Goal: Information Seeking & Learning: Learn about a topic

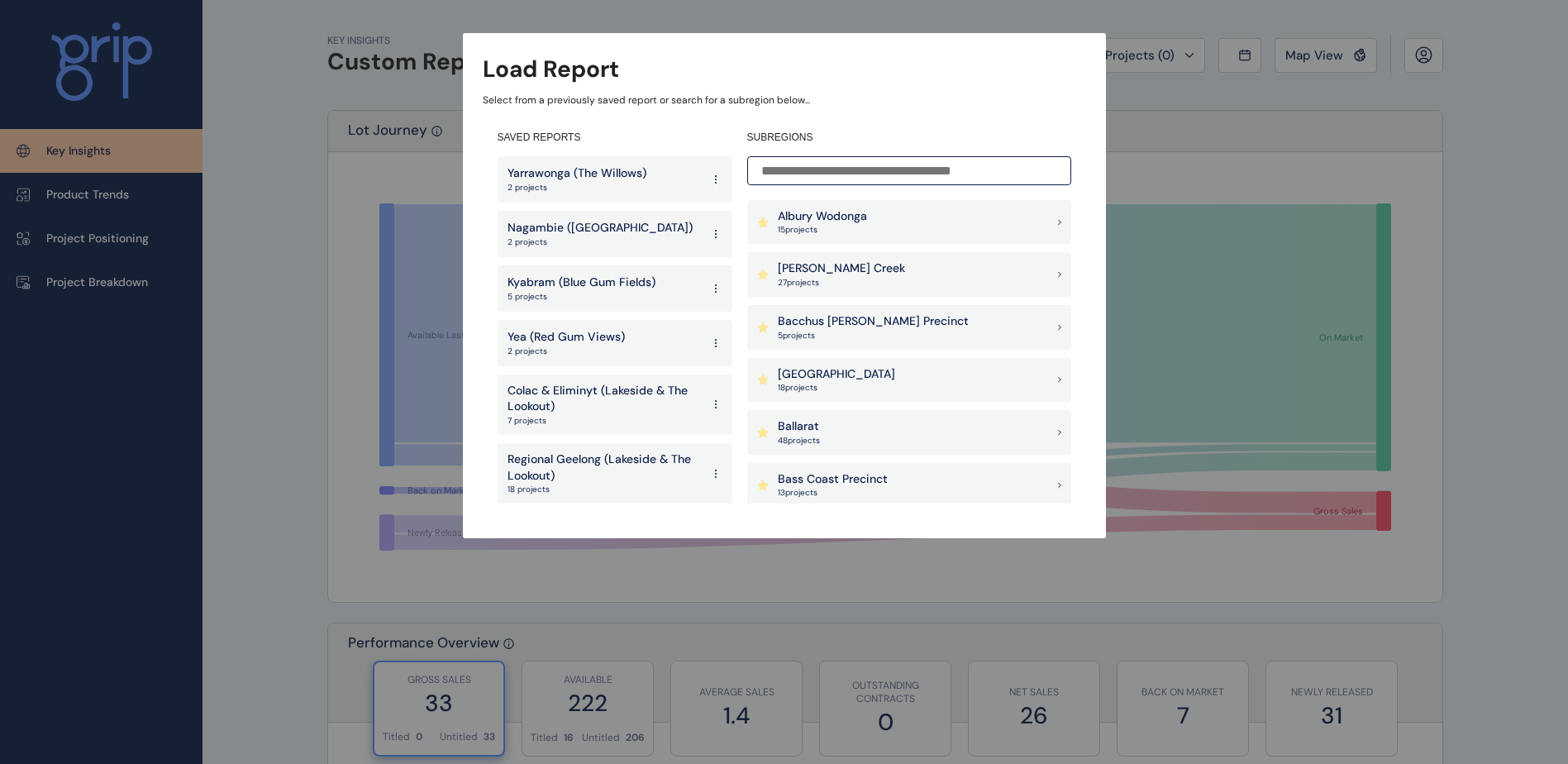
scroll to position [55, 0]
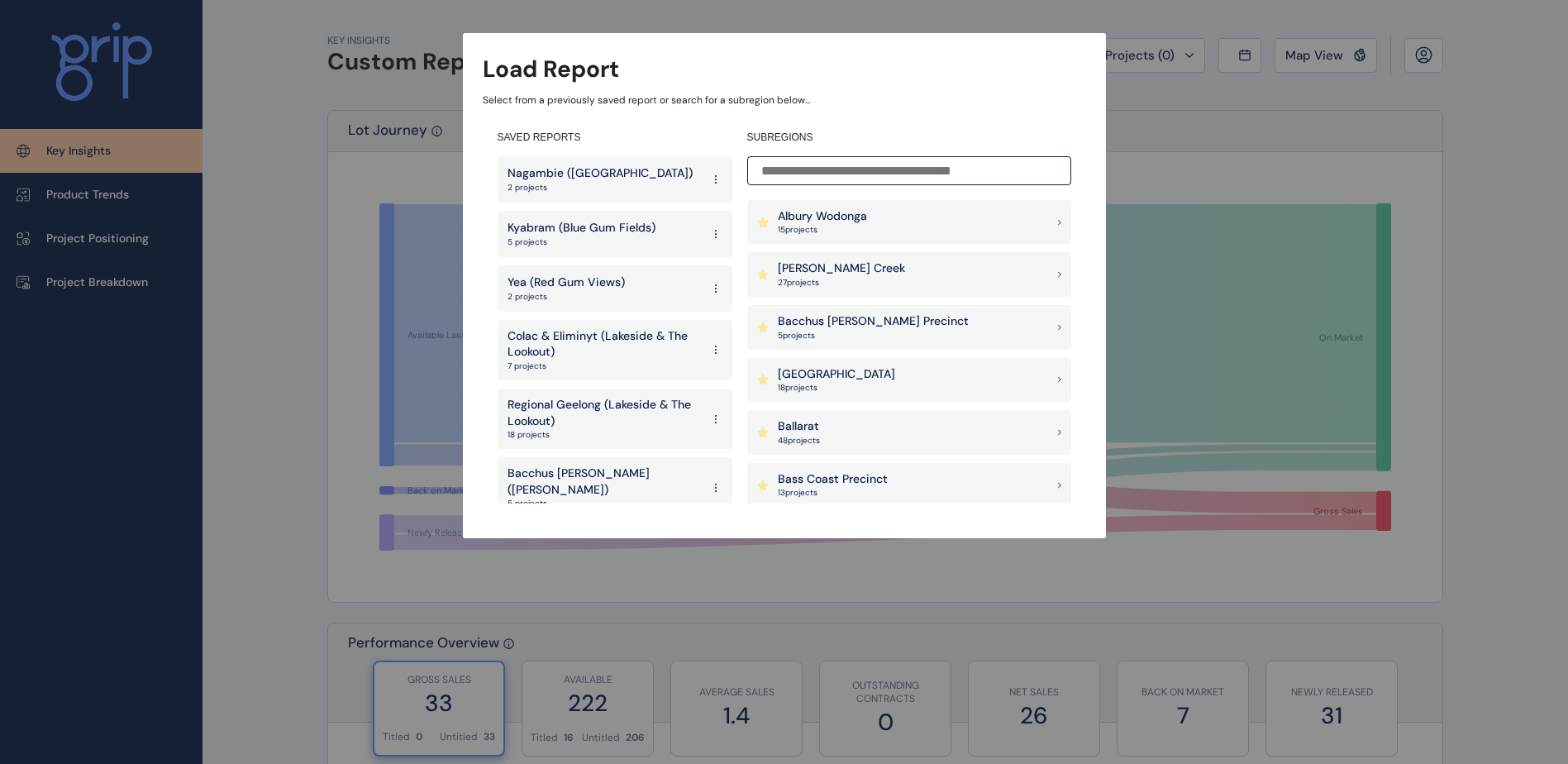
click at [578, 471] on p "Bacchus [PERSON_NAME] ([PERSON_NAME])" at bounding box center [603, 482] width 193 height 32
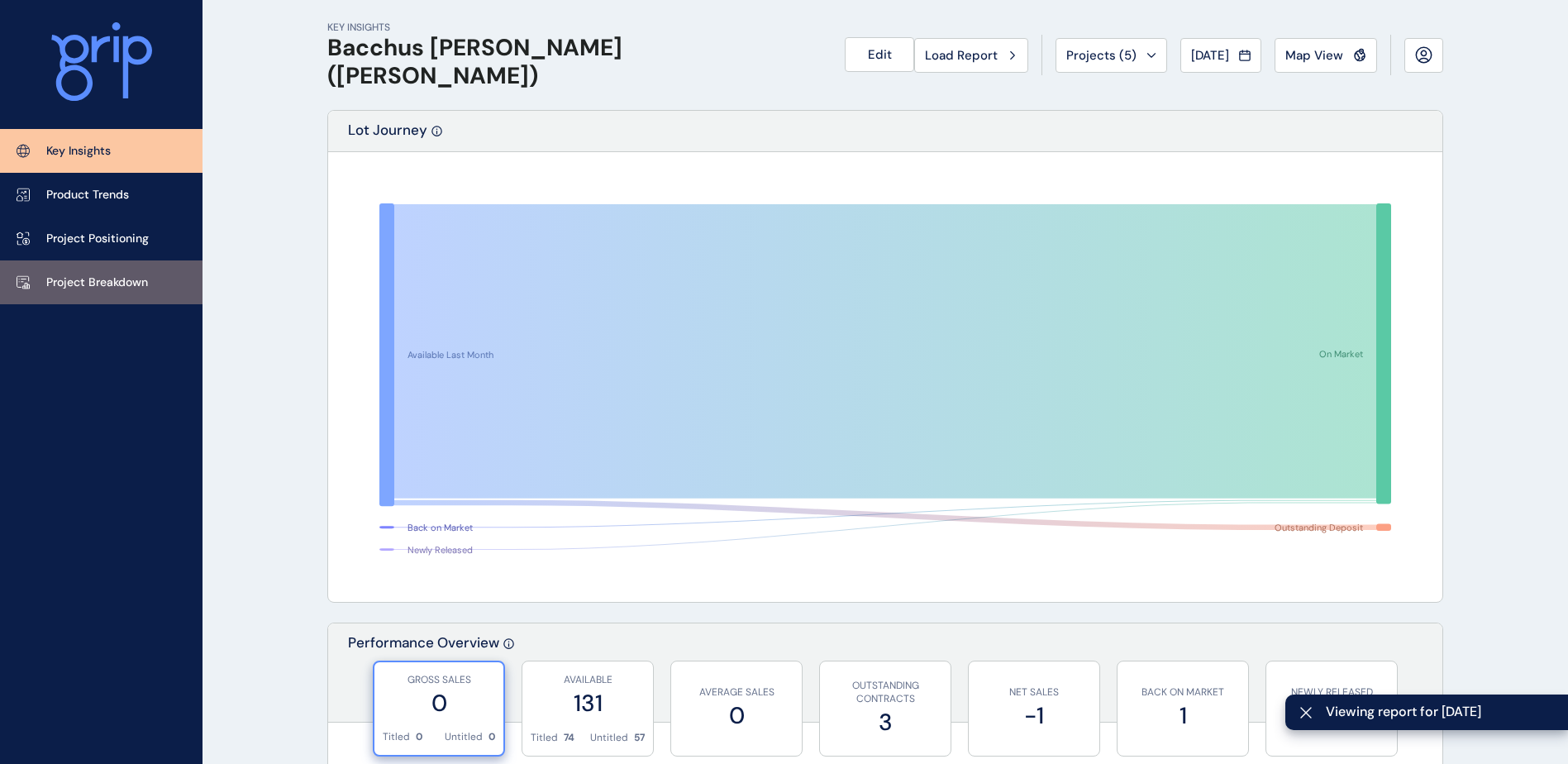
click at [100, 284] on p "Project Breakdown" at bounding box center [96, 282] width 101 height 16
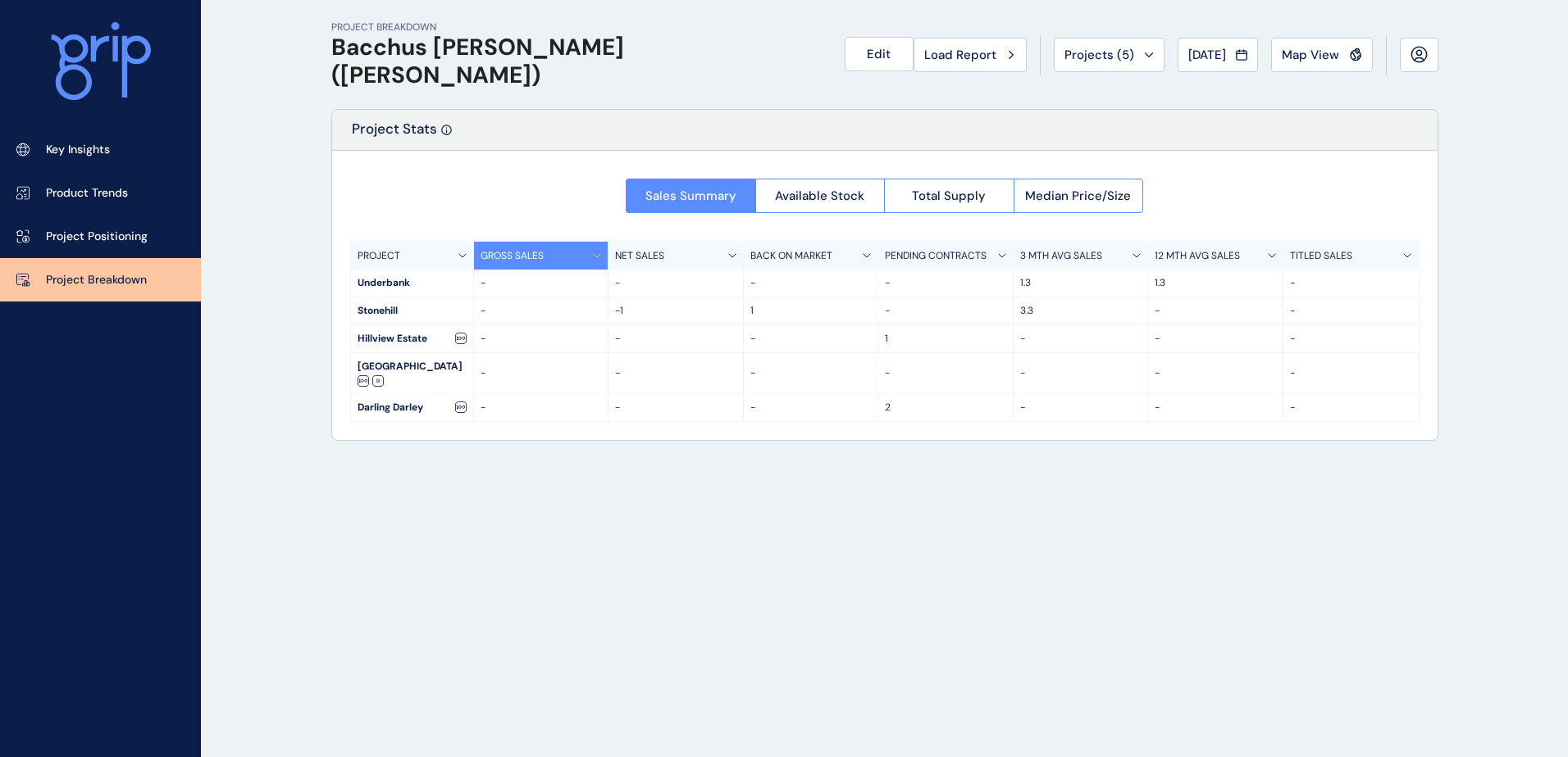
click at [408, 423] on div "Sales Summary Available Stock Total Supply Median Price/Size PROJECT GROSS SALE…" at bounding box center [884, 295] width 1105 height 289
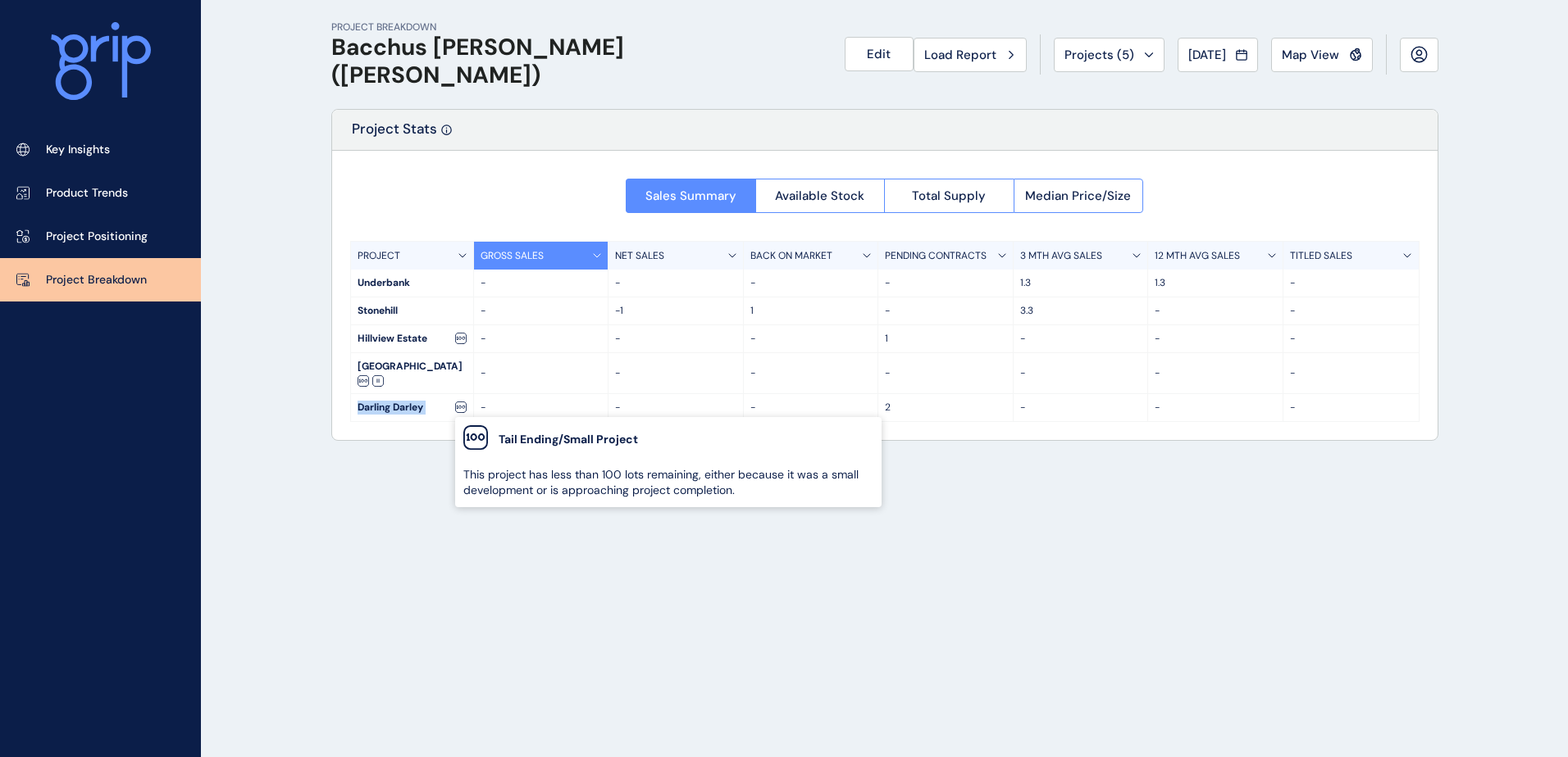
drag, startPoint x: 360, startPoint y: 409, endPoint x: 438, endPoint y: 402, distance: 78.3
click at [464, 404] on div "Darling Darley" at bounding box center [412, 408] width 122 height 27
drag, startPoint x: 438, startPoint y: 402, endPoint x: 386, endPoint y: 459, distance: 77.2
click at [386, 459] on div "PROJECT BREAKDOWN Bacchus [PERSON_NAME] ([PERSON_NAME]) Edit Load Report Projec…" at bounding box center [884, 378] width 1148 height 757
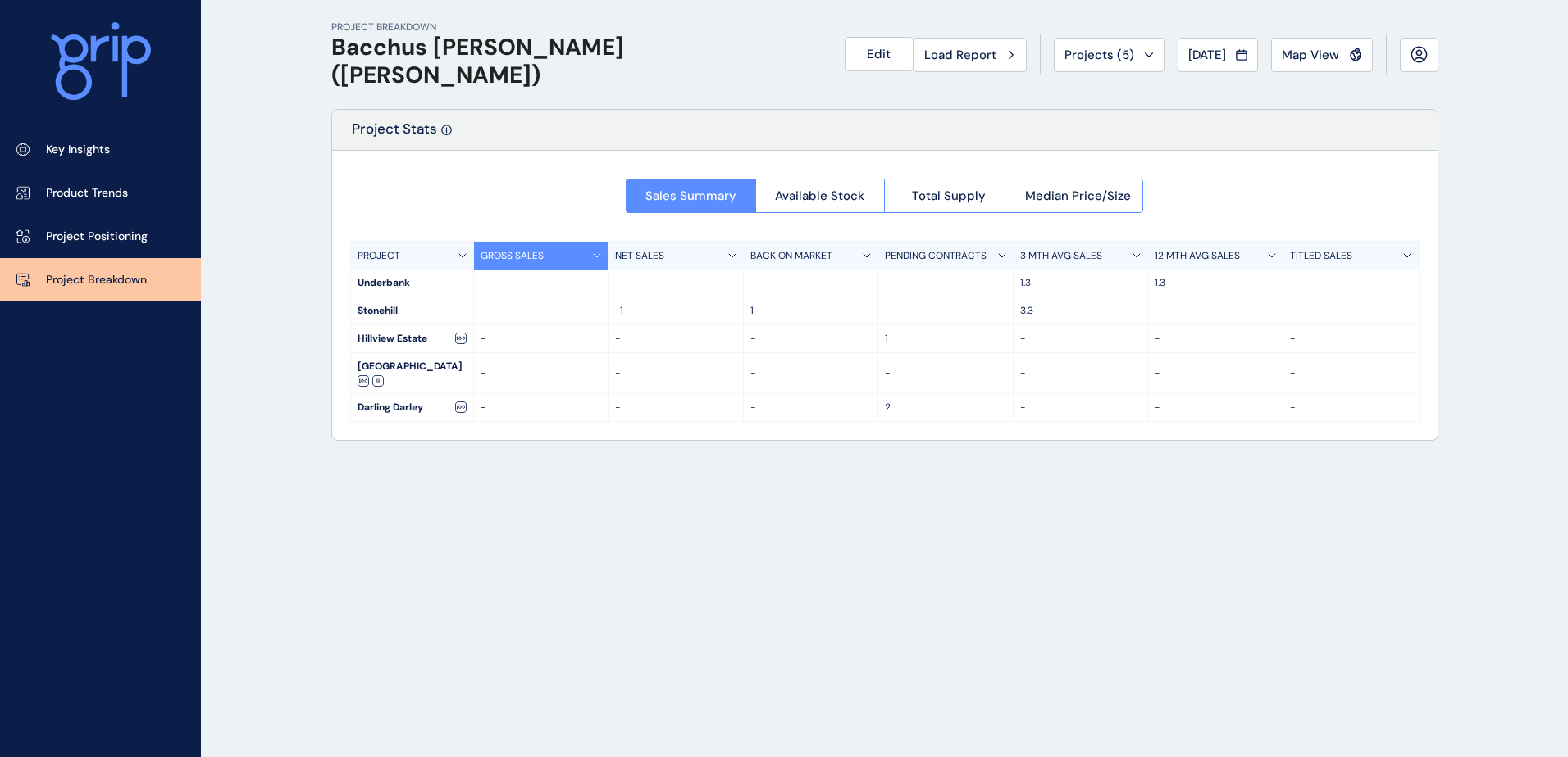
drag, startPoint x: 455, startPoint y: 364, endPoint x: 358, endPoint y: 361, distance: 97.0
click at [358, 361] on div "[GEOGRAPHIC_DATA]" at bounding box center [412, 373] width 122 height 40
drag, startPoint x: 358, startPoint y: 361, endPoint x: 345, endPoint y: 341, distance: 23.9
click at [345, 341] on div "Sales Summary Available Stock Total Supply Median Price/Size PROJECT GROSS SALE…" at bounding box center [884, 295] width 1105 height 289
drag, startPoint x: 345, startPoint y: 341, endPoint x: 396, endPoint y: 342, distance: 51.0
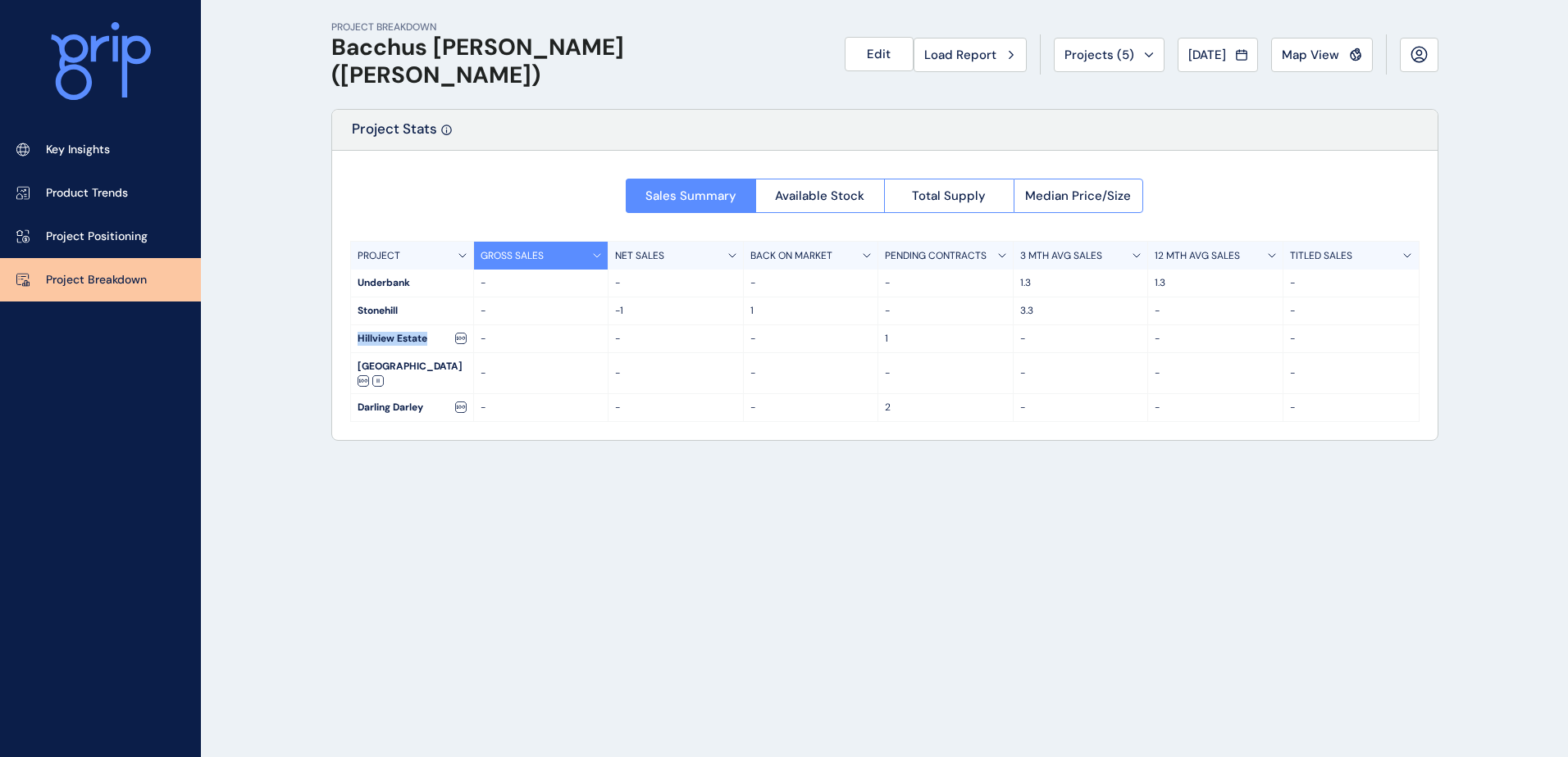
click at [396, 342] on div "Hillview Estate" at bounding box center [412, 339] width 122 height 27
drag, startPoint x: 403, startPoint y: 306, endPoint x: 343, endPoint y: 307, distance: 60.0
click at [343, 307] on div "Sales Summary Available Stock Total Supply Median Price/Size PROJECT GROSS SALE…" at bounding box center [884, 295] width 1105 height 289
drag, startPoint x: 343, startPoint y: 307, endPoint x: 419, endPoint y: 282, distance: 80.0
click at [419, 282] on div "Underbank" at bounding box center [412, 283] width 122 height 27
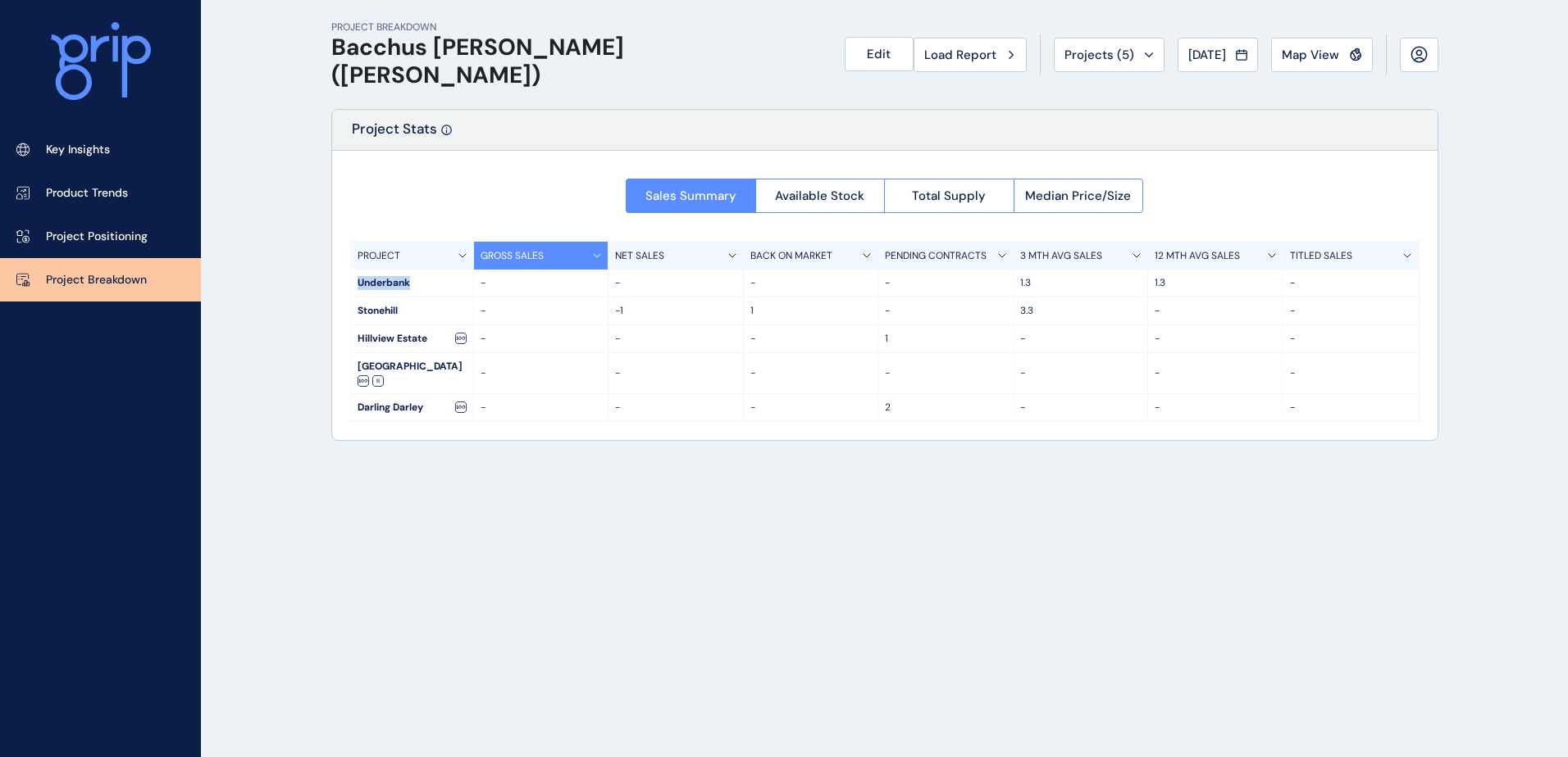
drag, startPoint x: 412, startPoint y: 282, endPoint x: 359, endPoint y: 283, distance: 53.0
click at [359, 283] on div "Underbank" at bounding box center [412, 283] width 122 height 27
click at [356, 280] on div "Underbank" at bounding box center [412, 283] width 122 height 27
drag, startPoint x: 356, startPoint y: 282, endPoint x: 412, endPoint y: 283, distance: 56.0
click at [412, 283] on div "Underbank" at bounding box center [412, 283] width 122 height 27
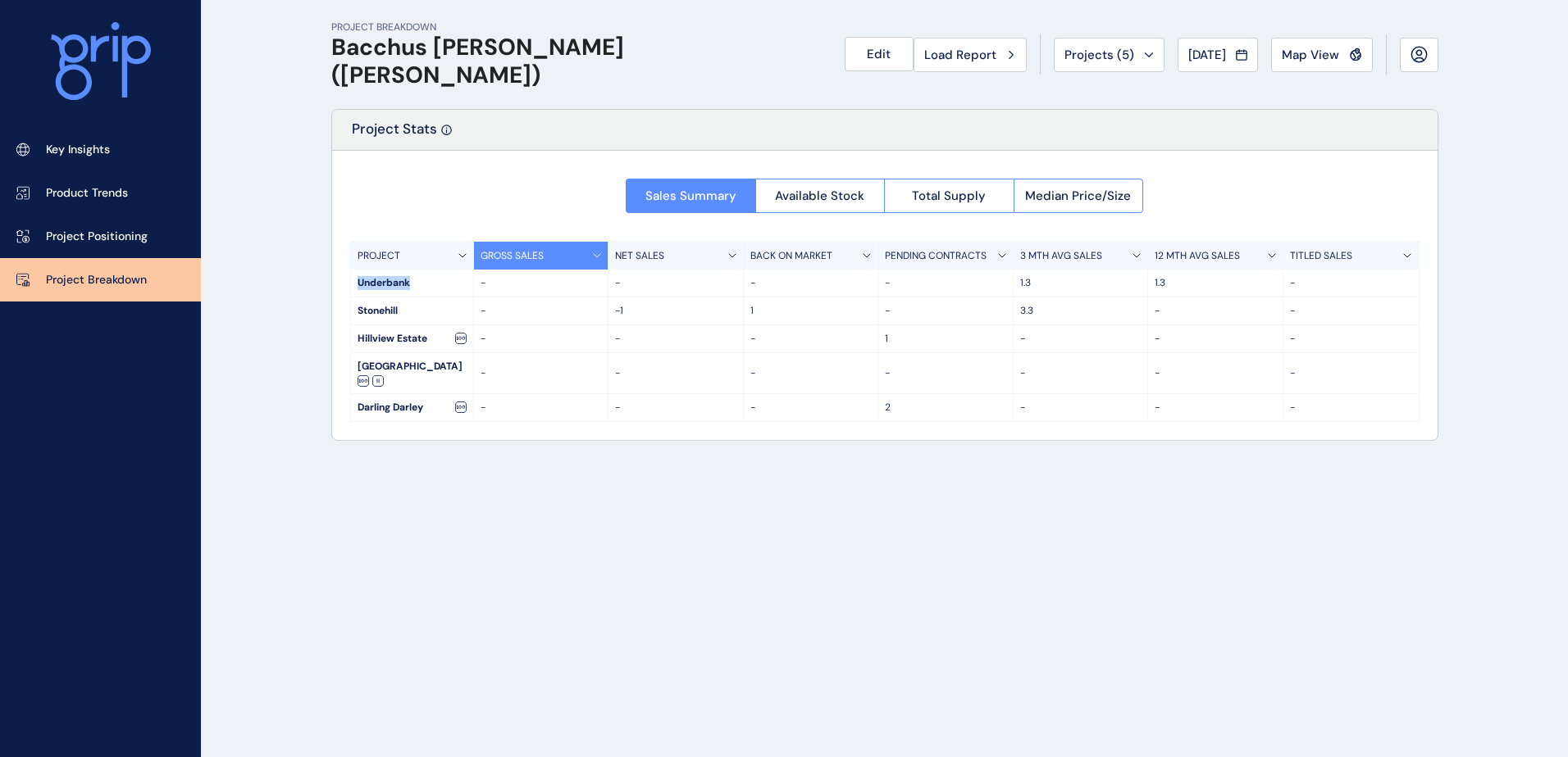
click at [412, 284] on div "Underbank" at bounding box center [412, 283] width 122 height 27
click at [91, 191] on p "Product Trends" at bounding box center [86, 193] width 82 height 16
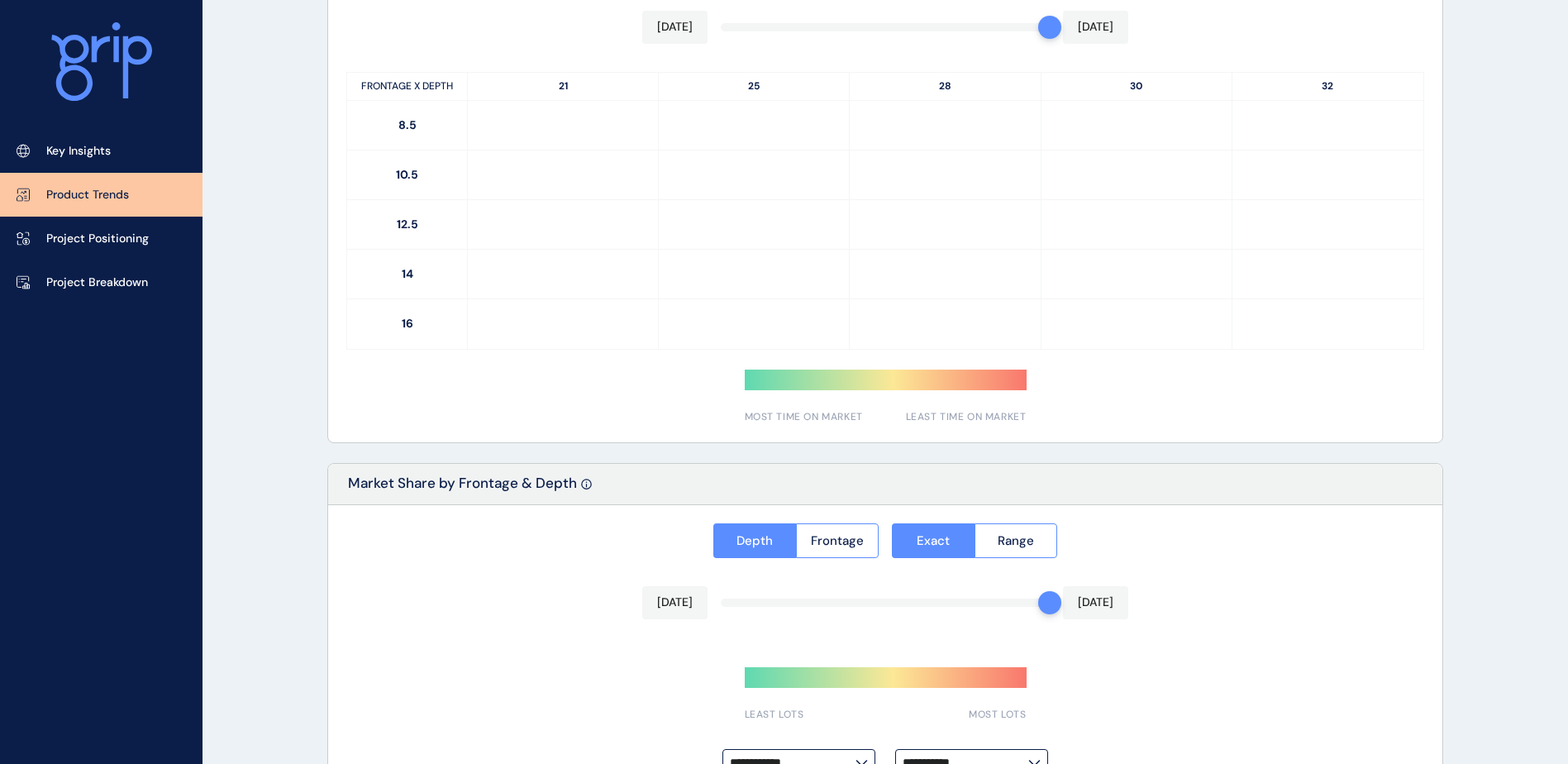
type input "*********"
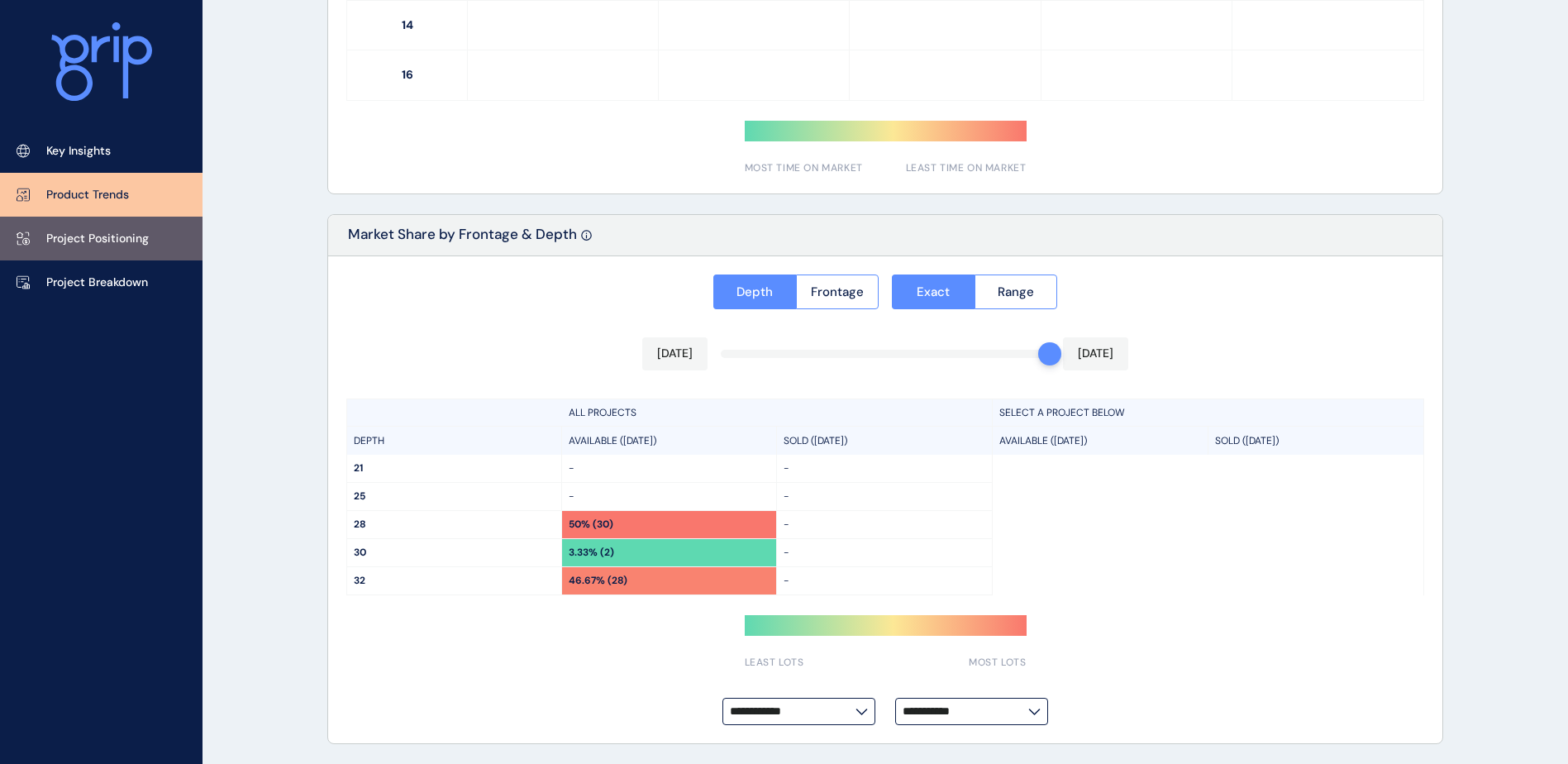
click at [113, 256] on link "Project Positioning" at bounding box center [101, 238] width 203 height 44
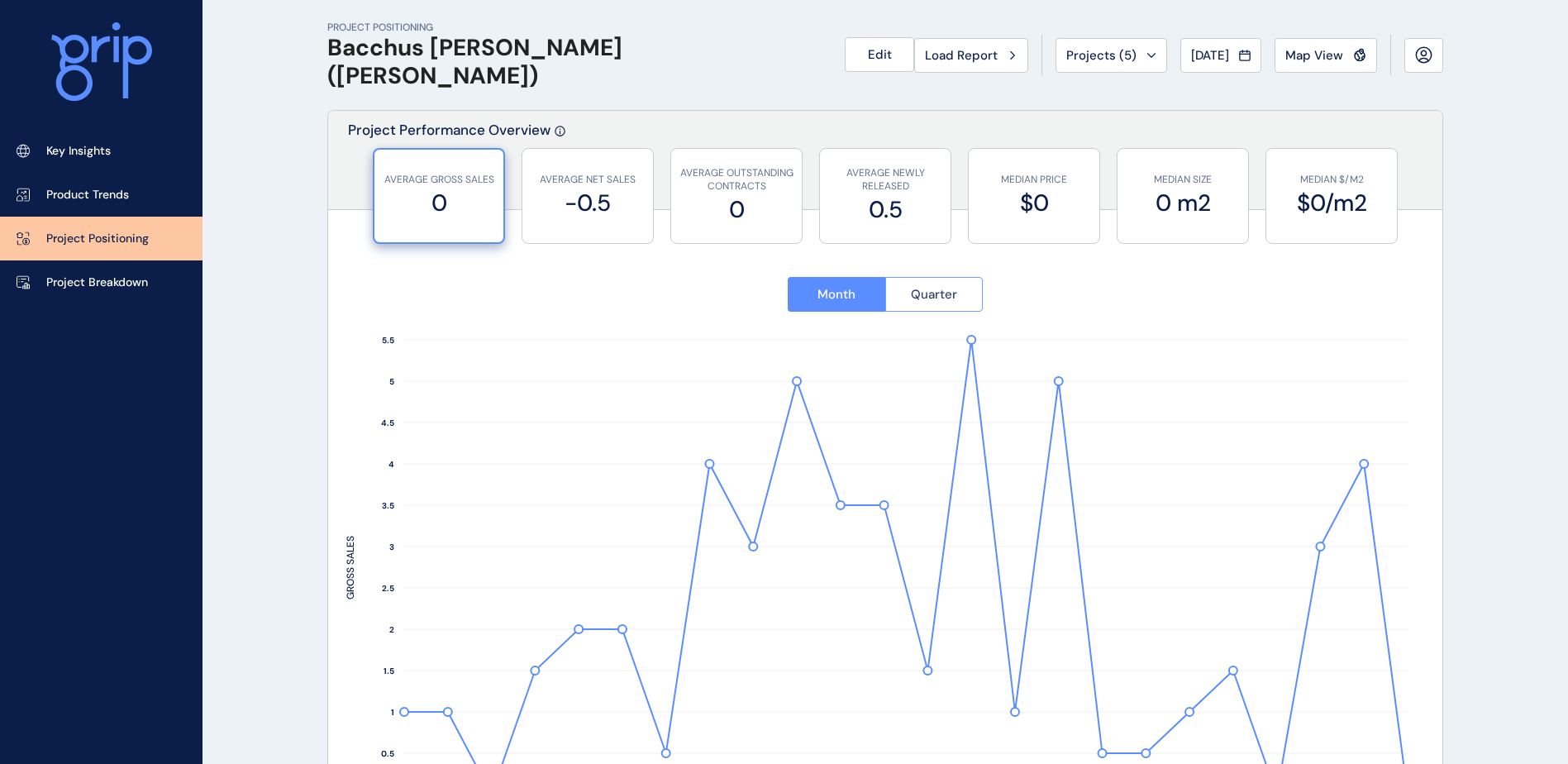
click at [944, 301] on button "Quarter" at bounding box center [935, 295] width 99 height 35
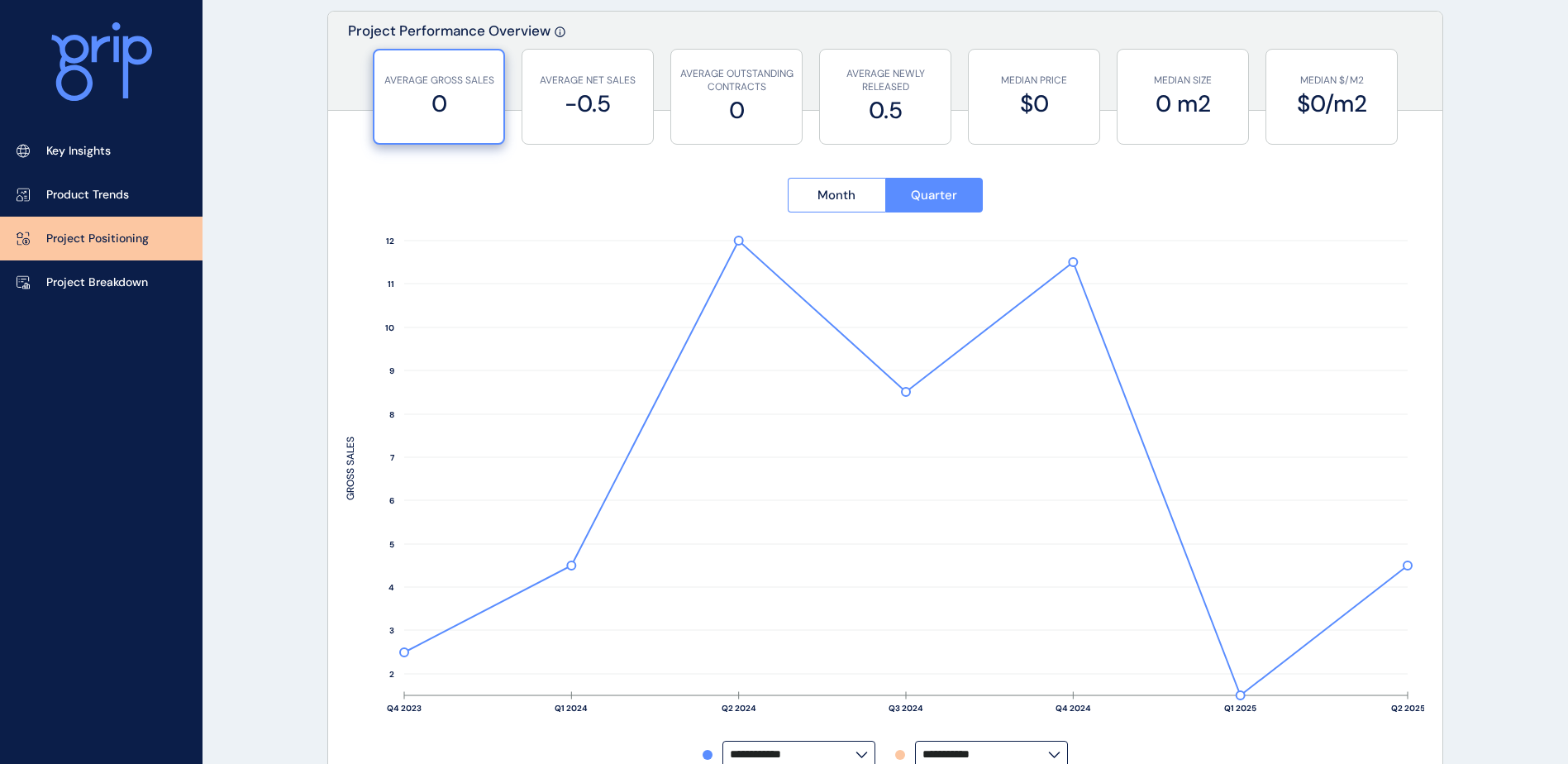
scroll to position [165, 0]
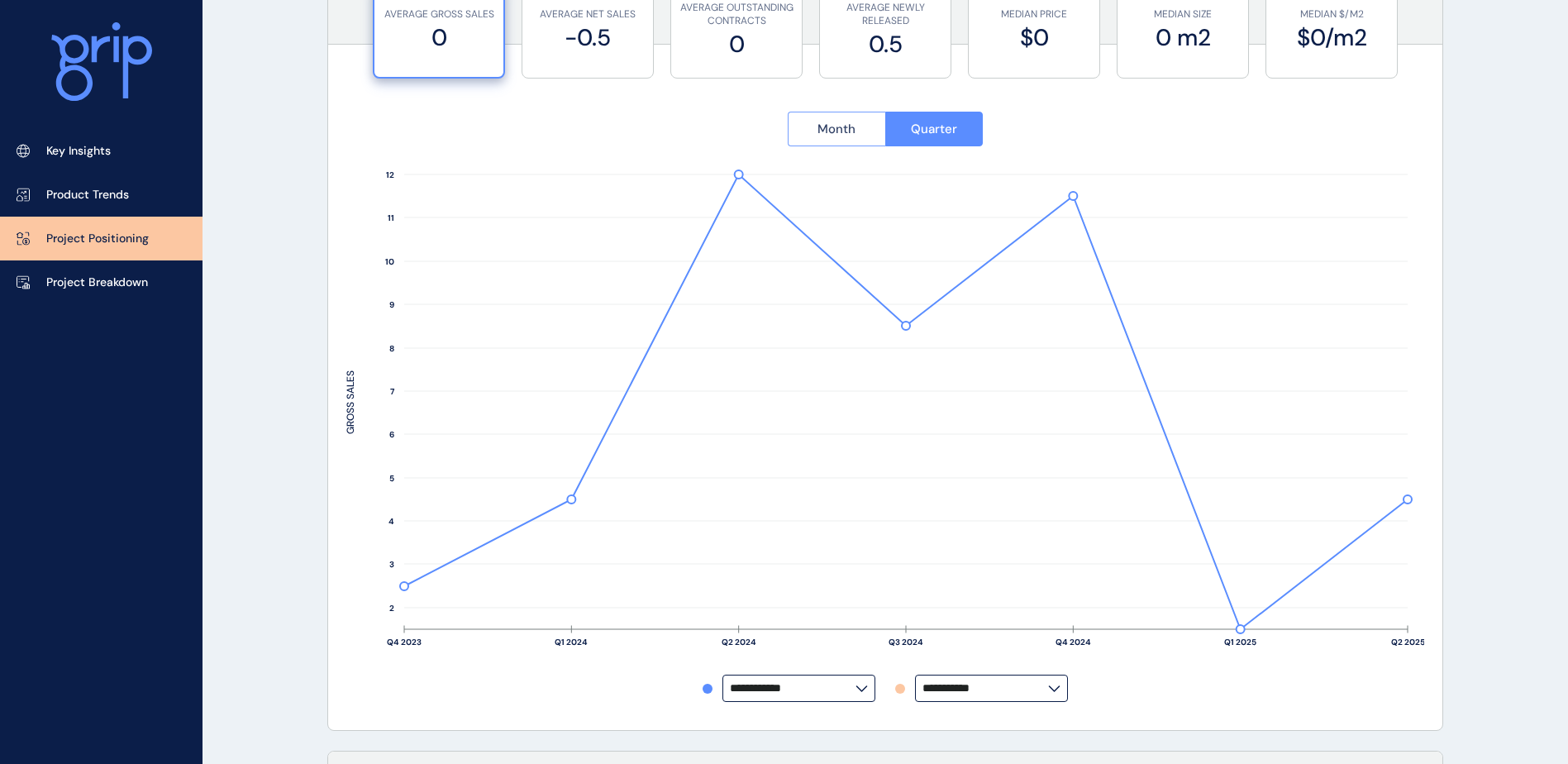
click at [856, 135] on button "Month" at bounding box center [836, 129] width 98 height 35
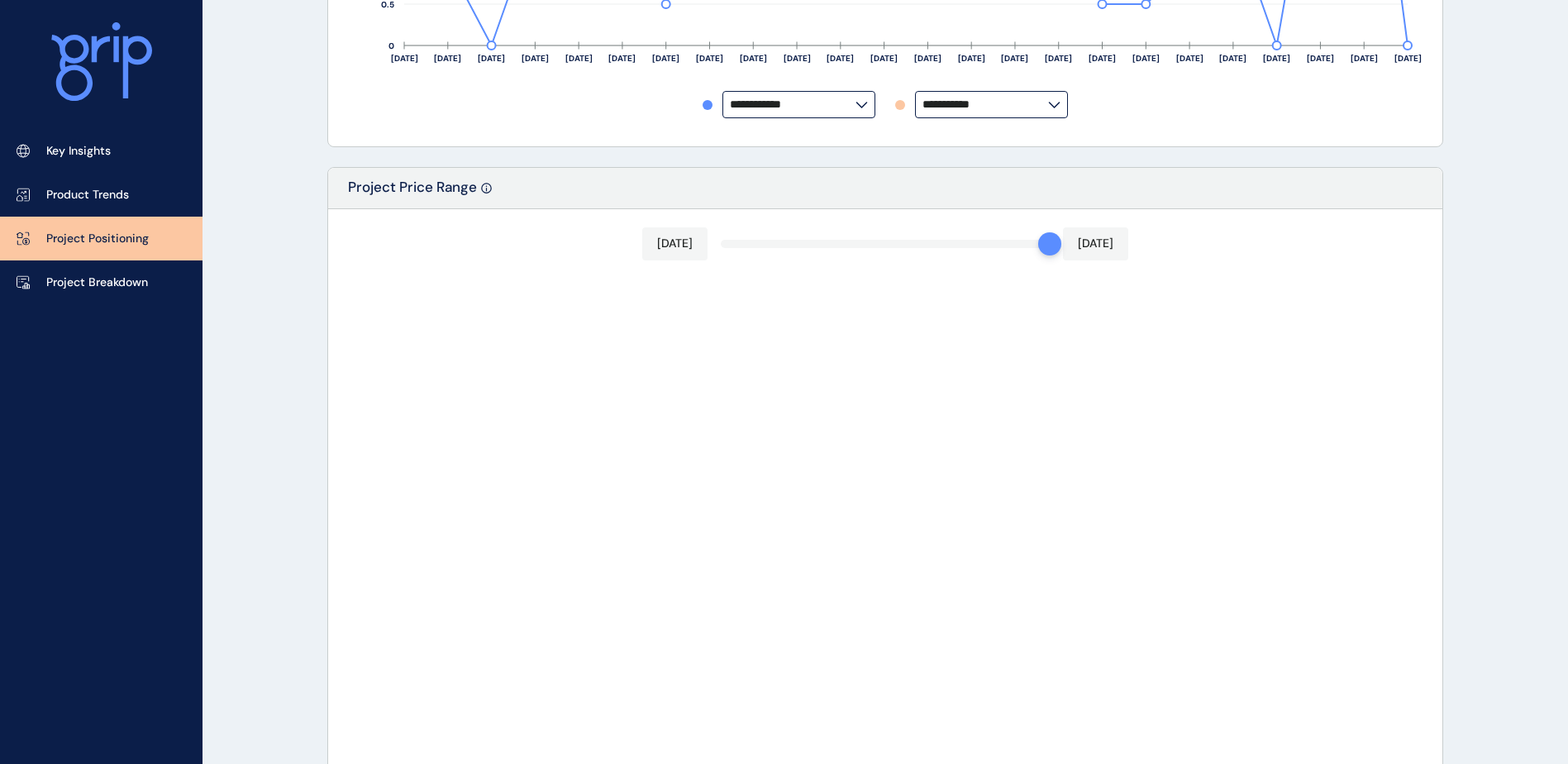
scroll to position [744, 0]
drag, startPoint x: 1032, startPoint y: 258, endPoint x: 1003, endPoint y: 244, distance: 32.2
click at [900, 262] on div "[DATE] [DATE]" at bounding box center [885, 249] width 486 height 33
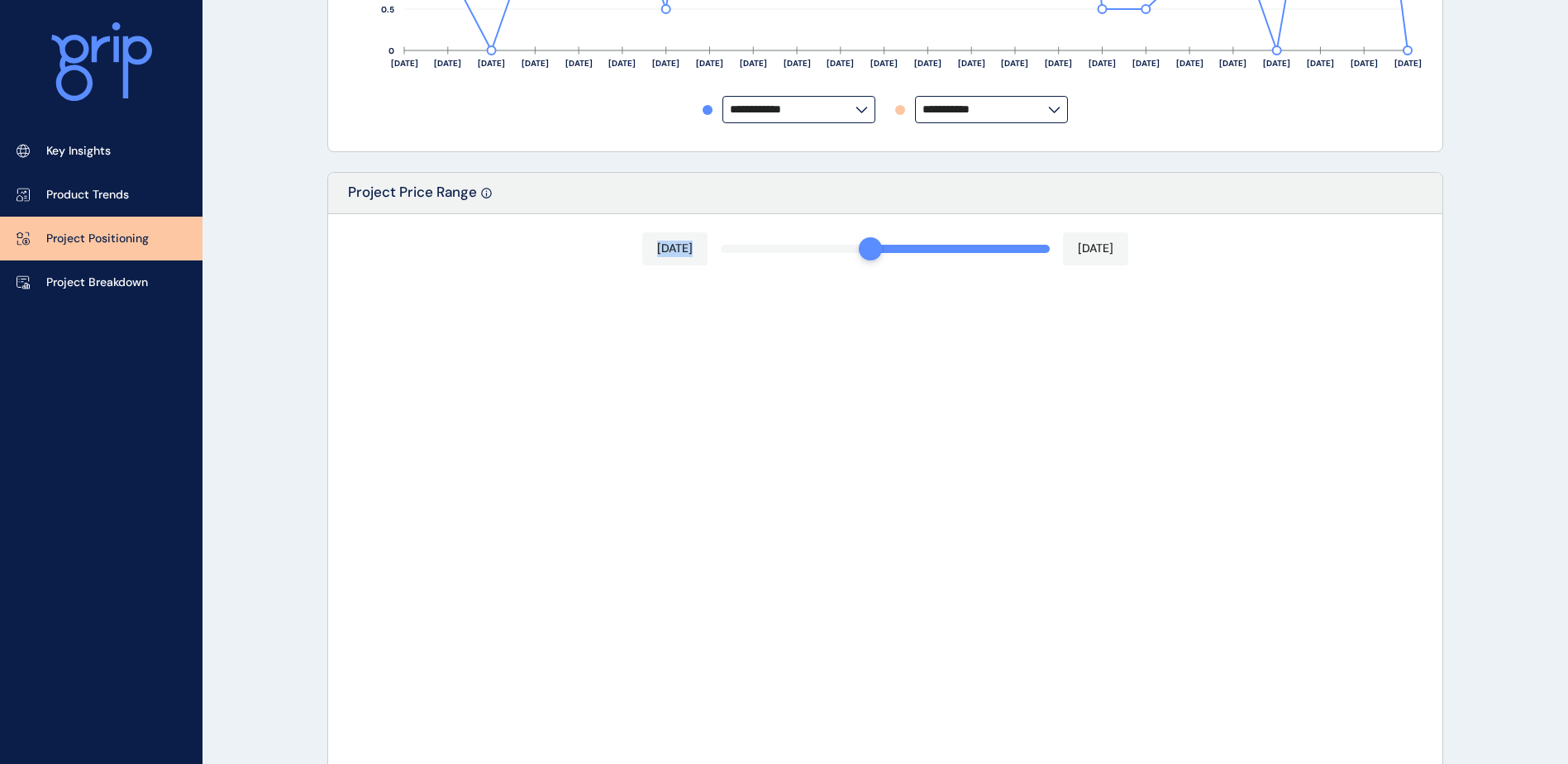
drag, startPoint x: 1033, startPoint y: 249, endPoint x: 874, endPoint y: 256, distance: 159.2
click at [874, 256] on div "[DATE] [DATE] PRICE" at bounding box center [885, 508] width 1114 height 590
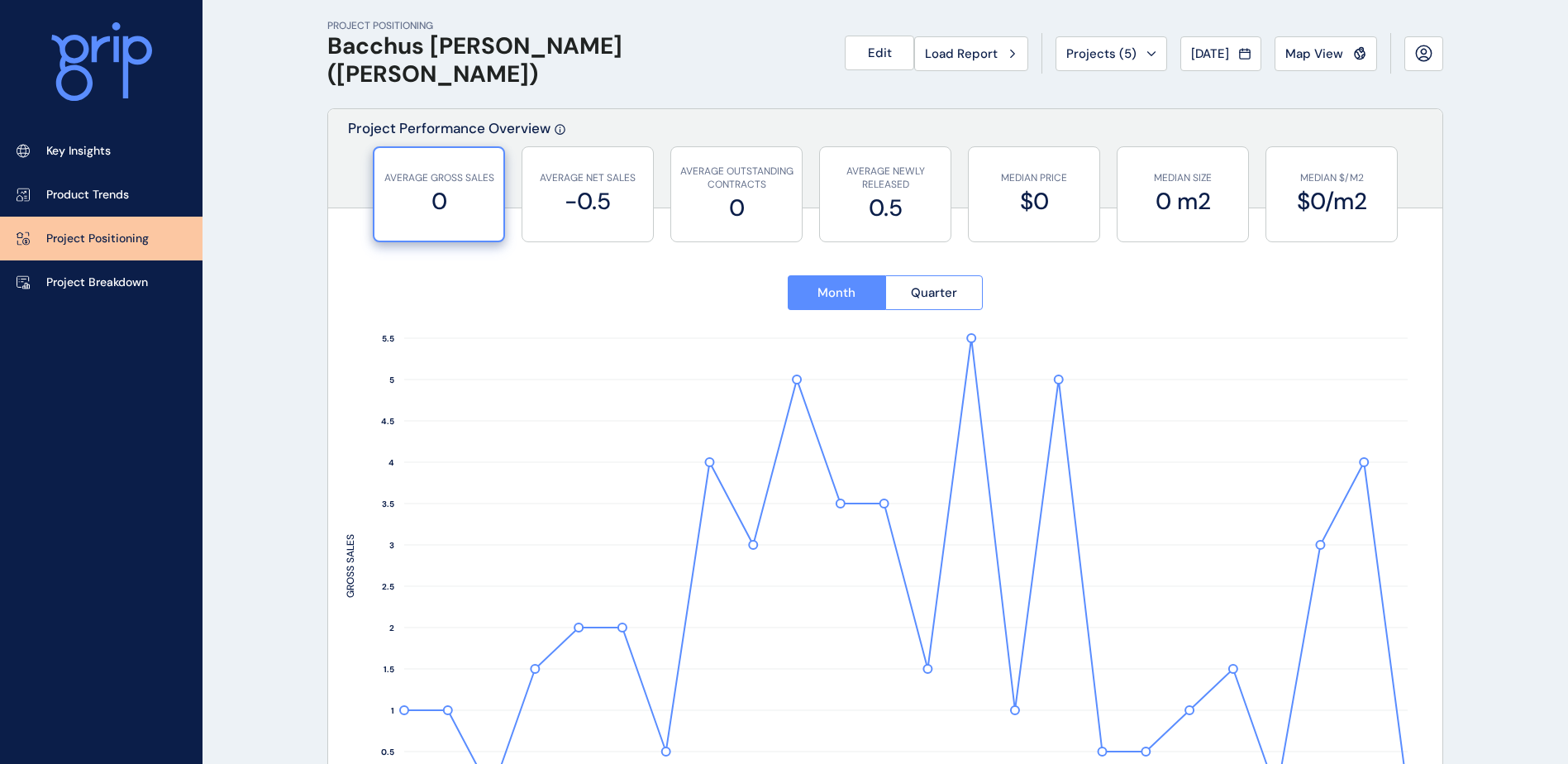
scroll to position [0, 0]
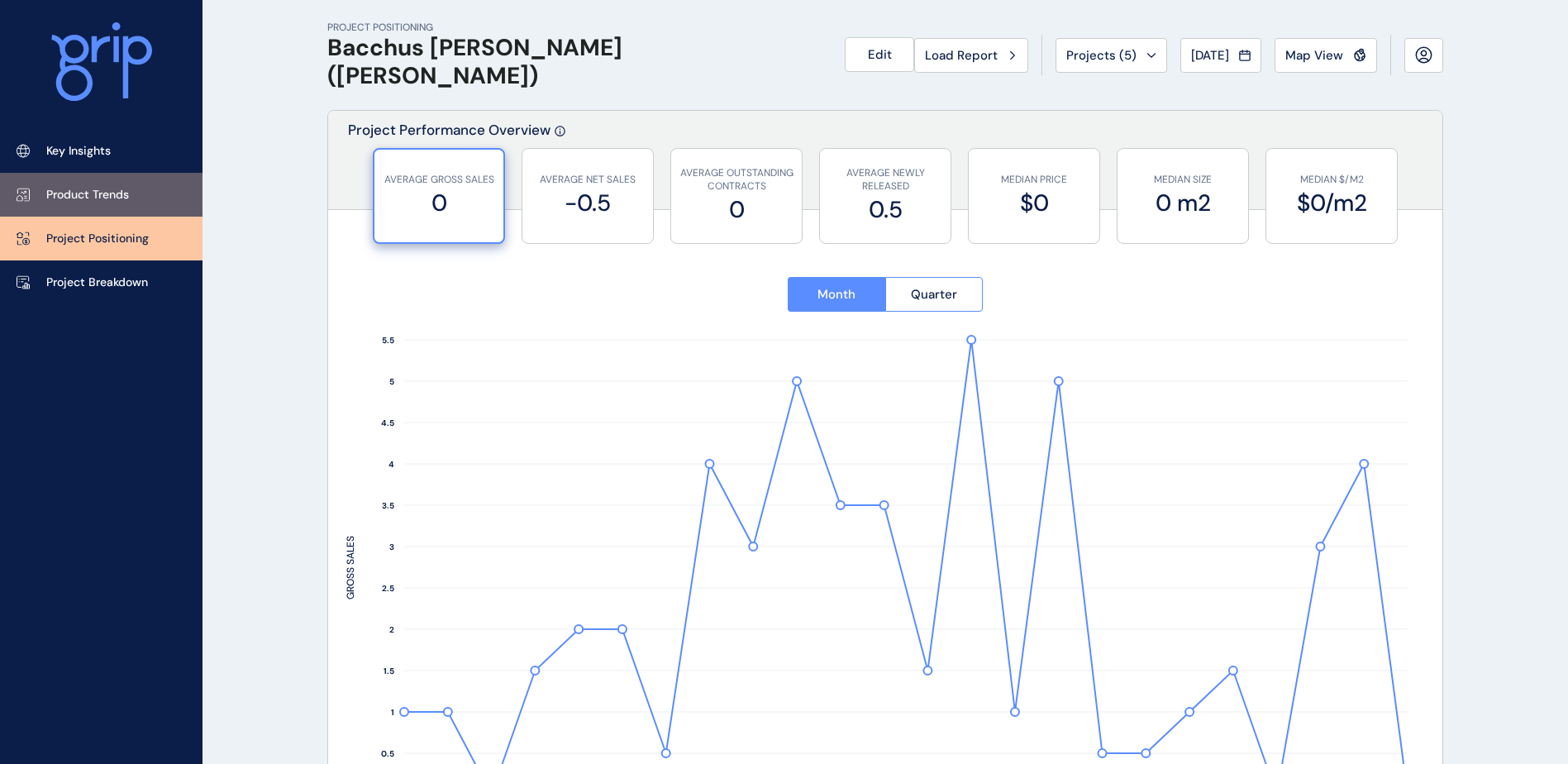
click at [93, 199] on p "Product Trends" at bounding box center [87, 195] width 82 height 16
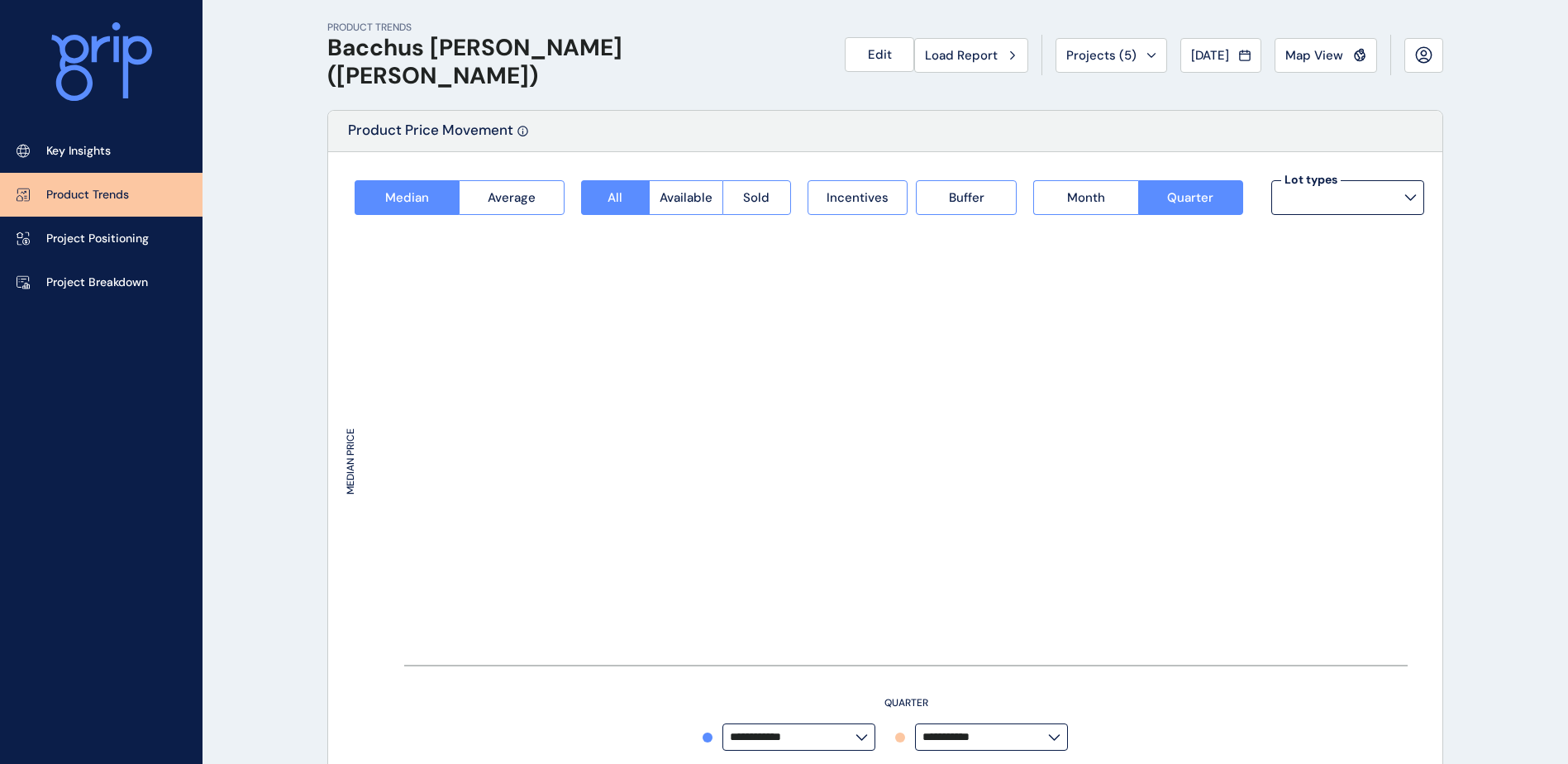
type input "*********"
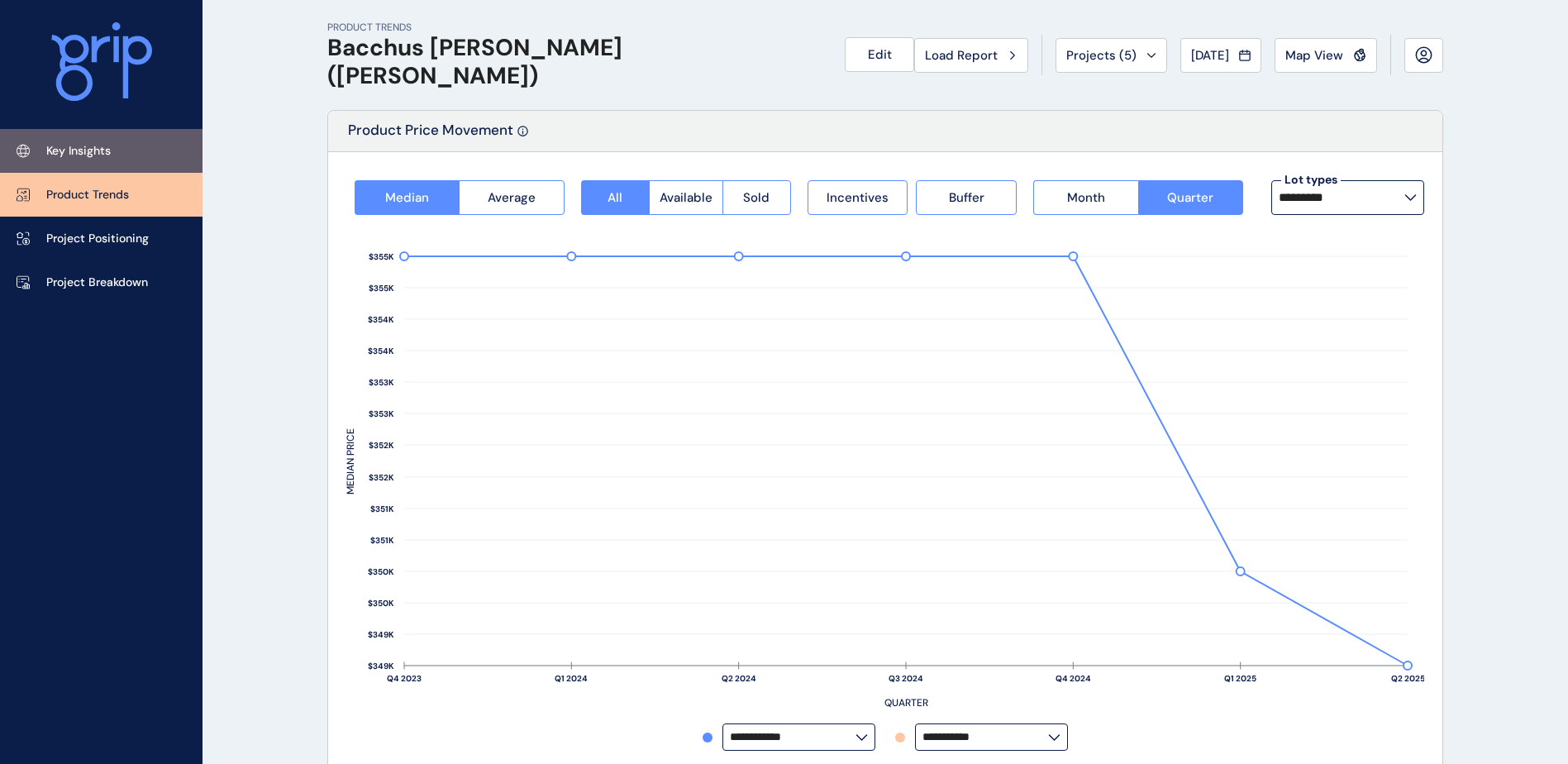
click at [88, 139] on link "Key Insights" at bounding box center [101, 151] width 203 height 44
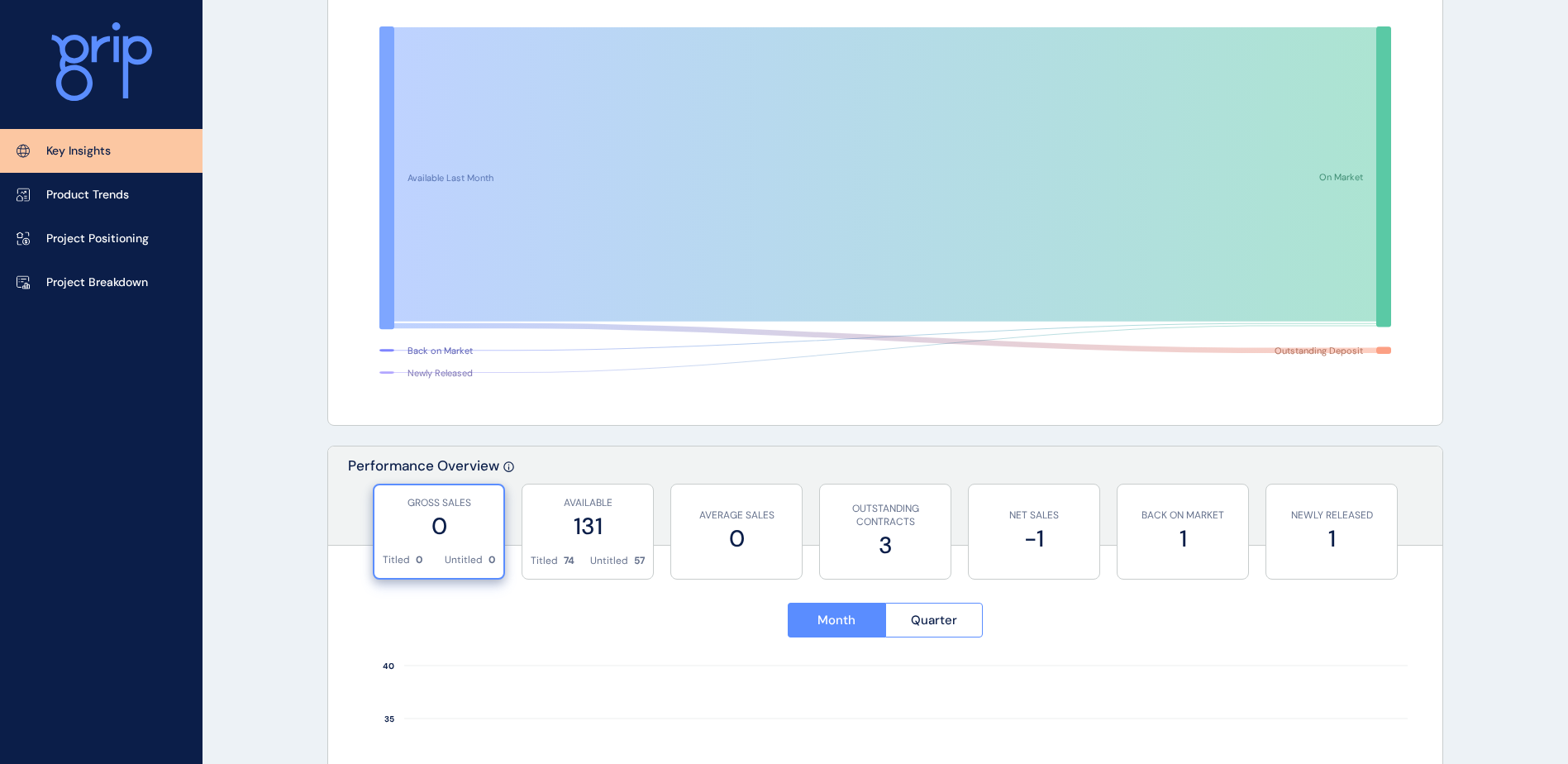
scroll to position [248, 0]
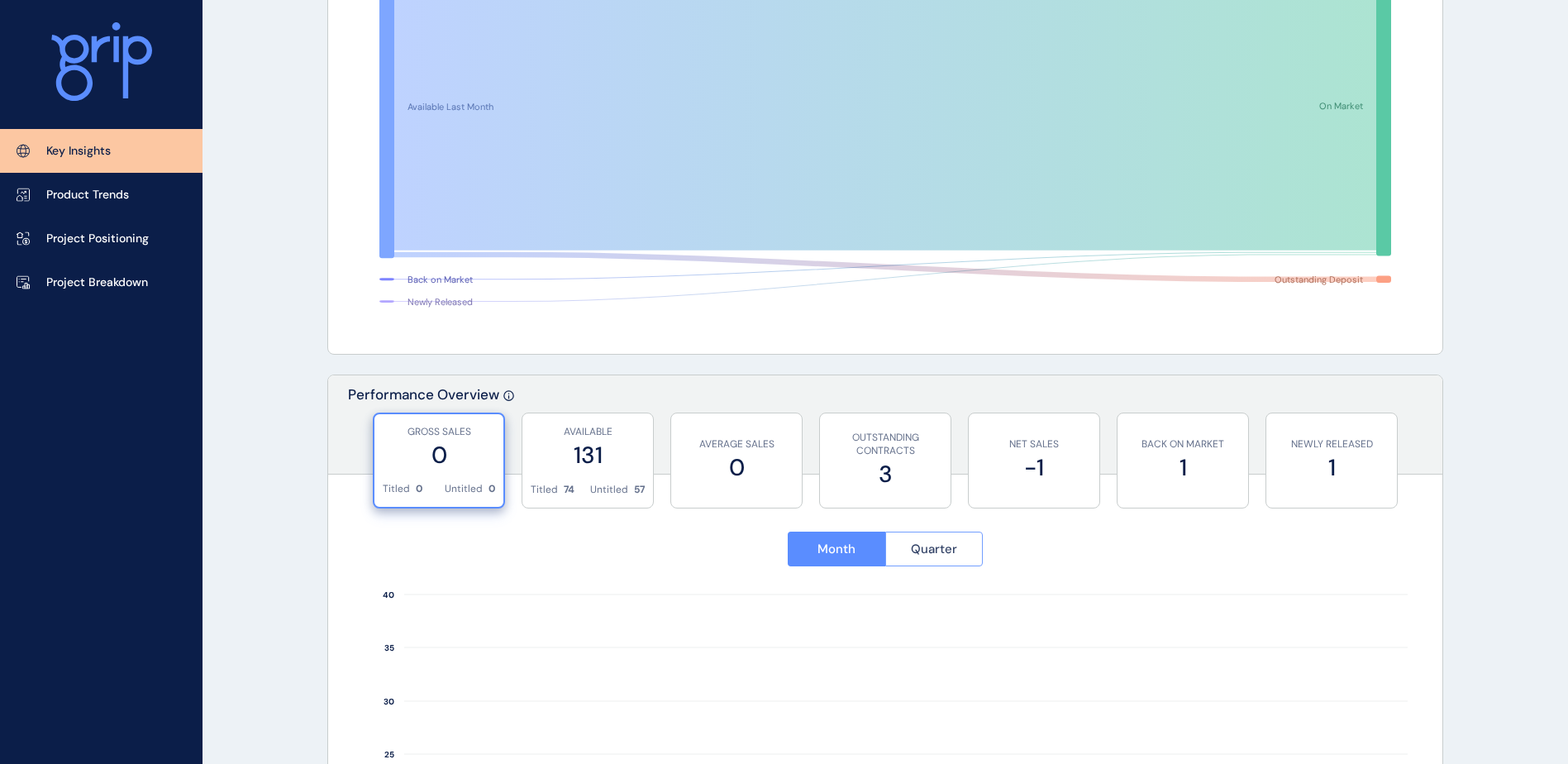
click at [900, 543] on button "Quarter" at bounding box center [935, 549] width 99 height 35
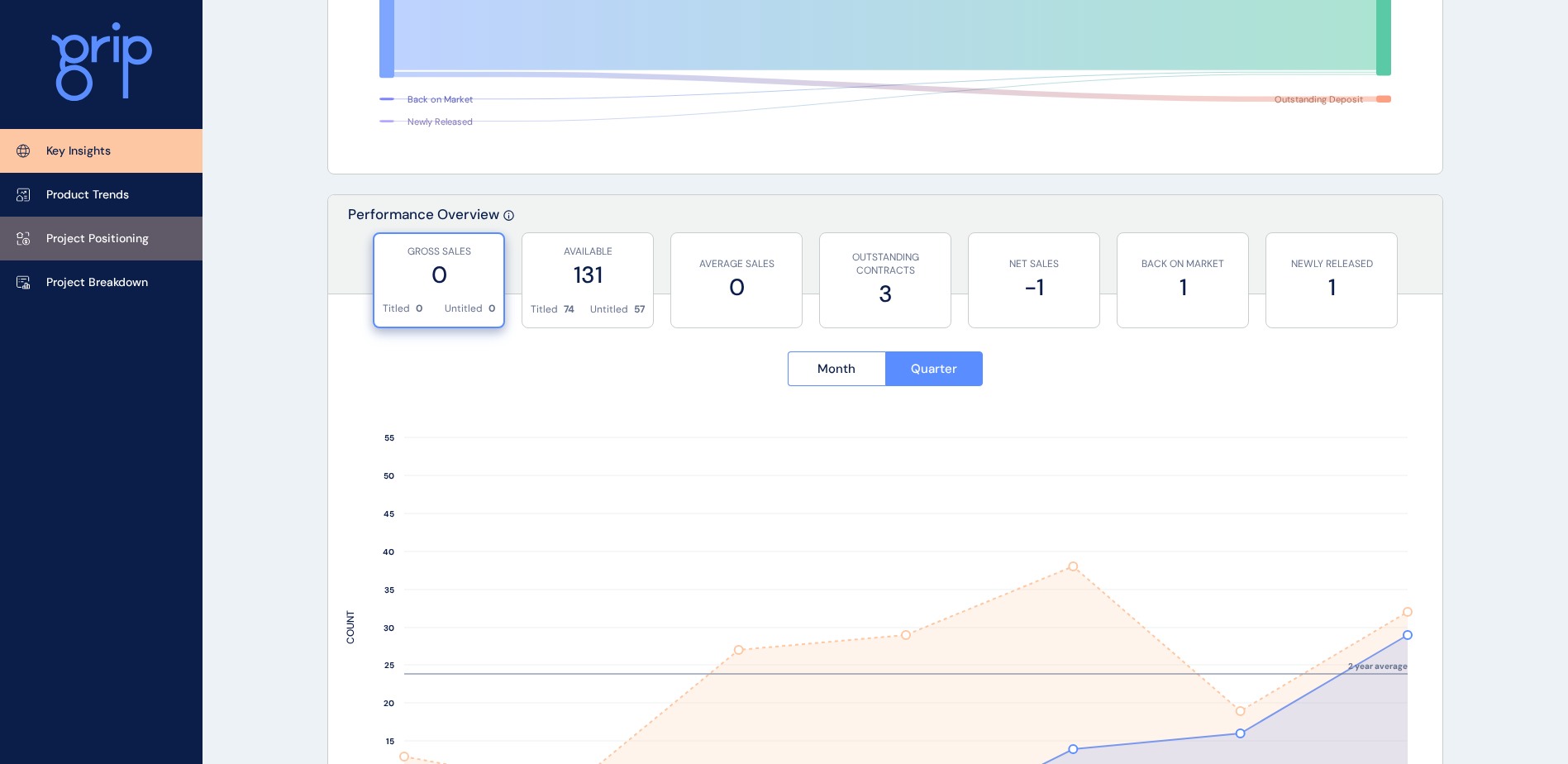
scroll to position [413, 0]
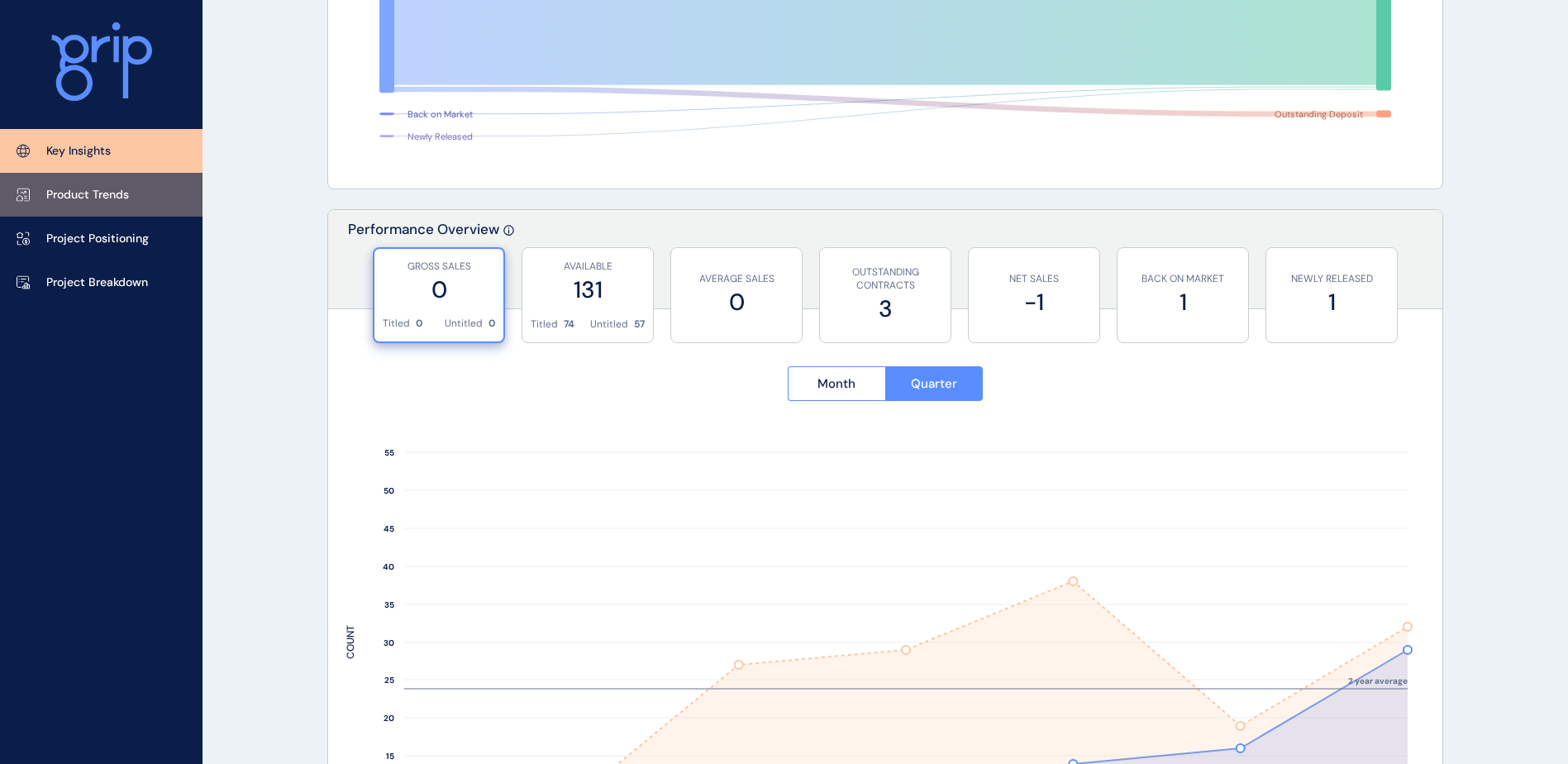
click at [81, 204] on link "Product Trends" at bounding box center [101, 195] width 203 height 44
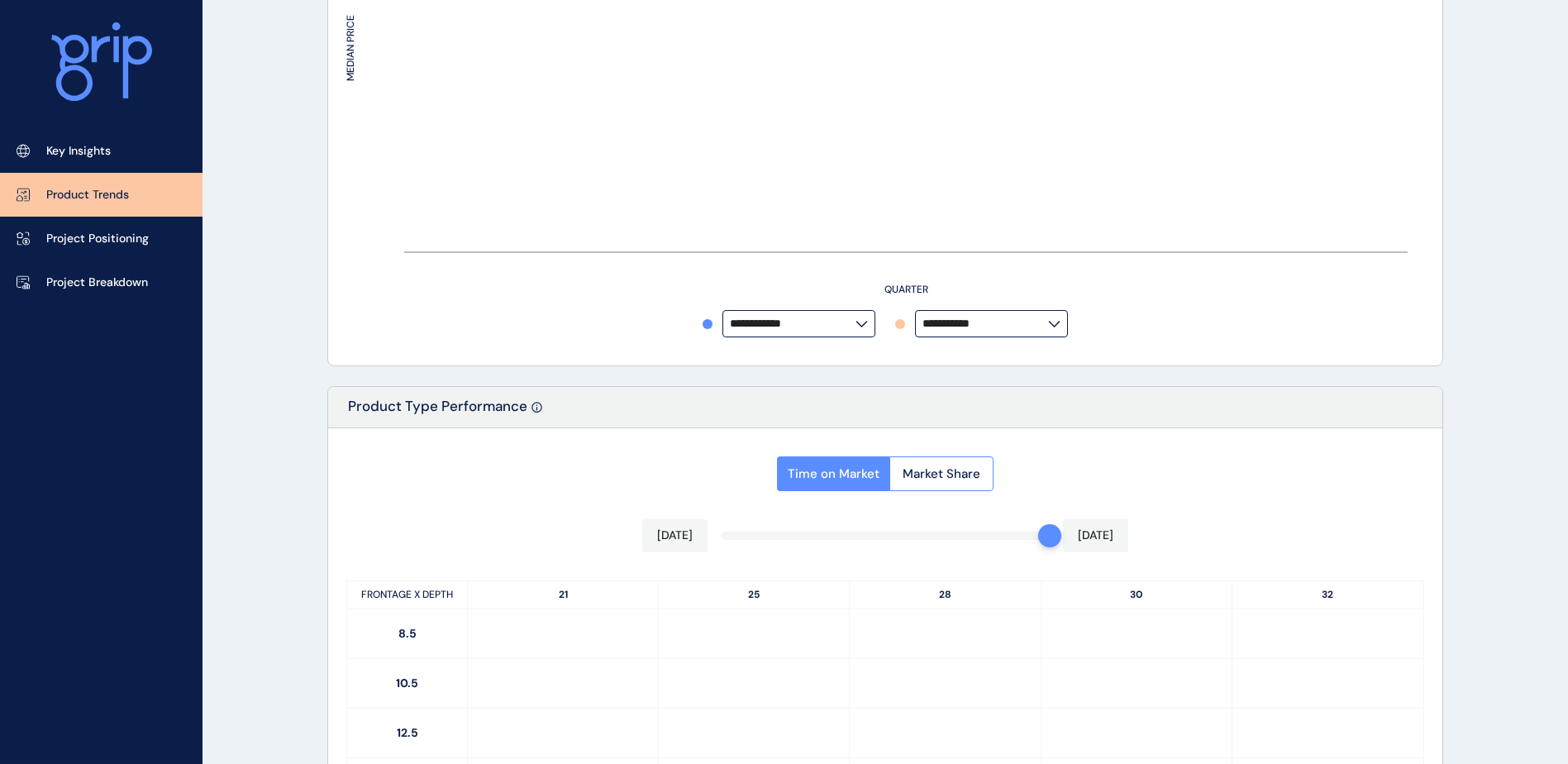
type input "*********"
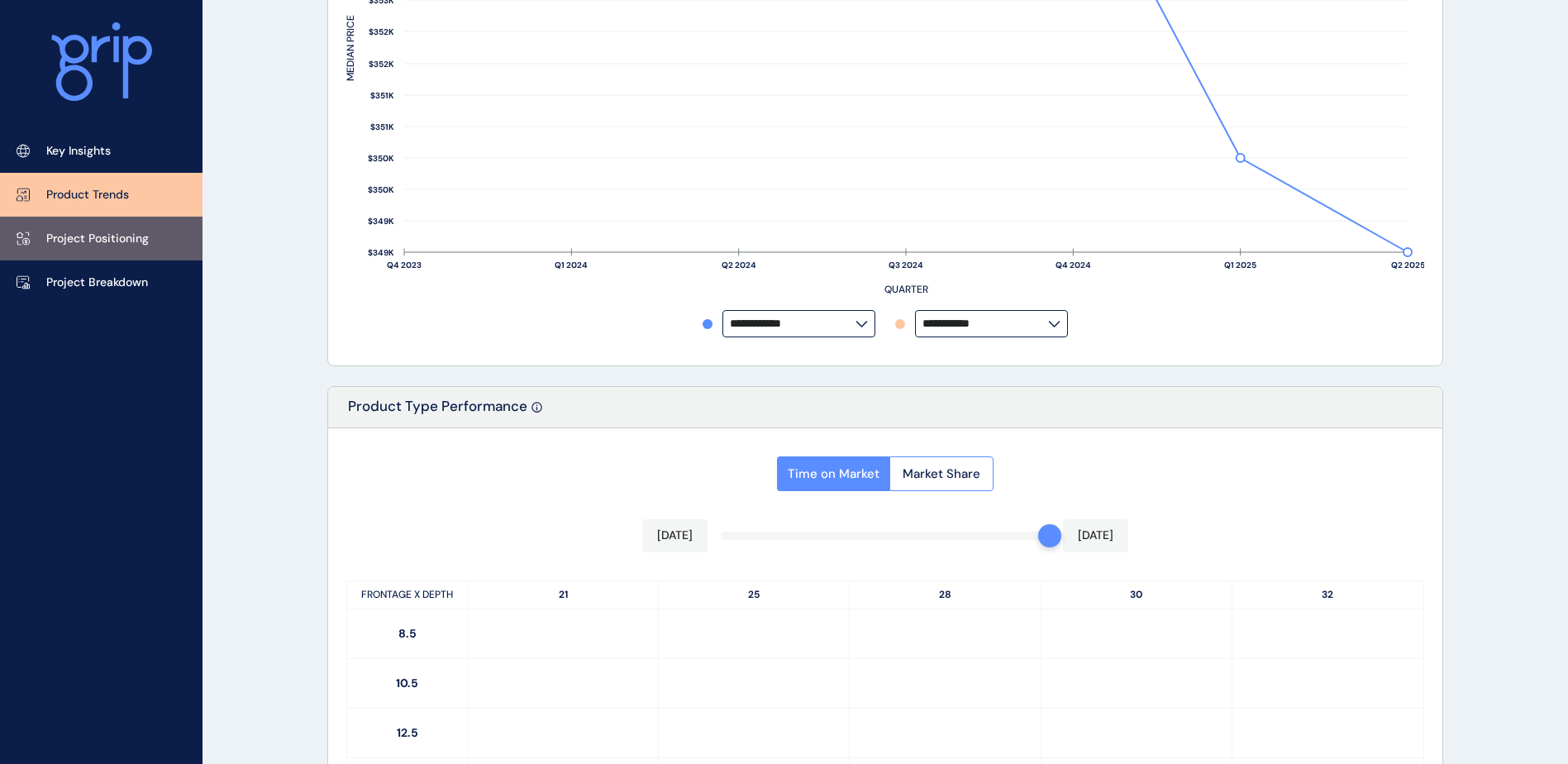
click at [92, 242] on p "Project Positioning" at bounding box center [97, 238] width 102 height 16
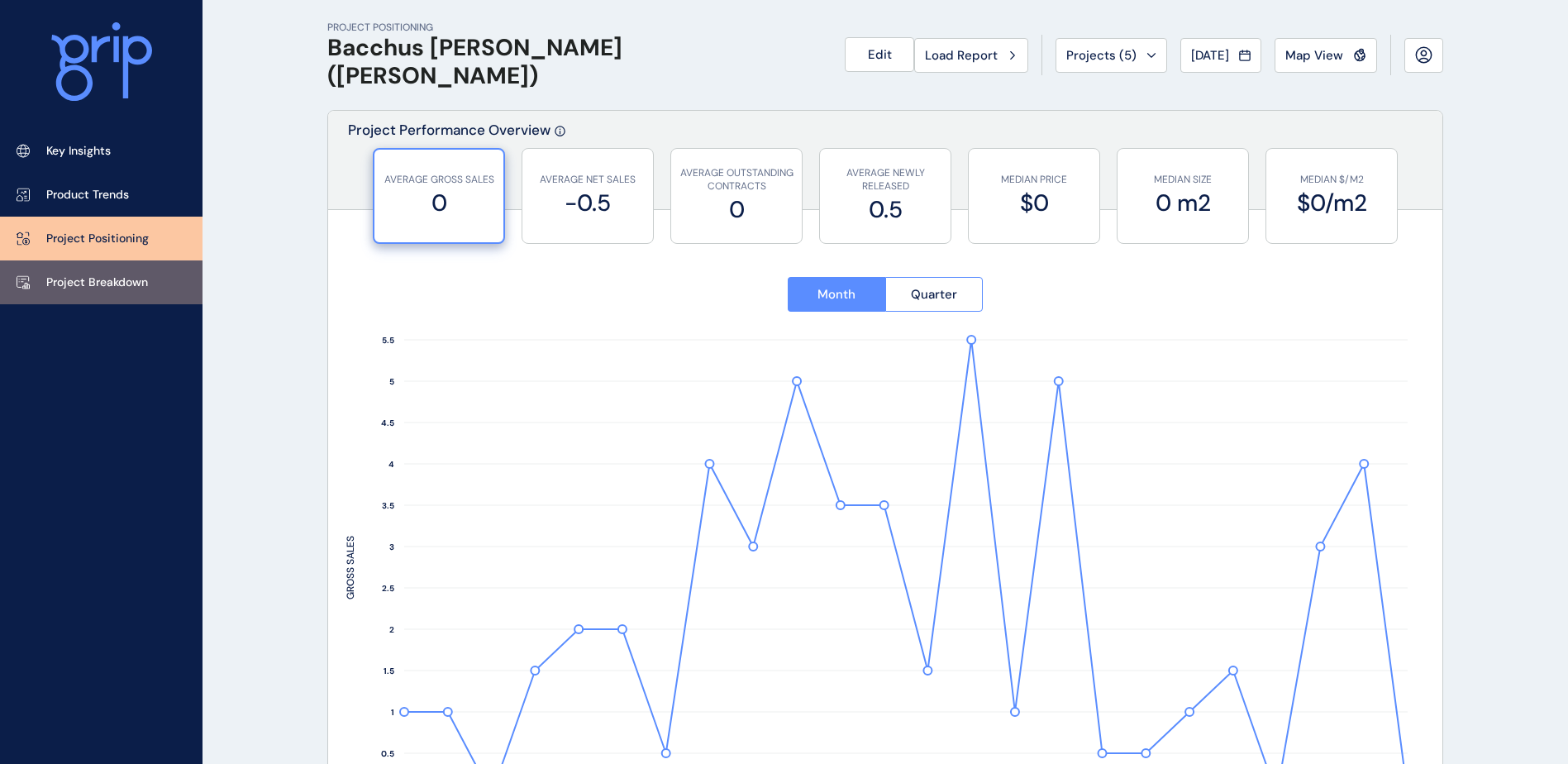
click at [135, 278] on p "Project Breakdown" at bounding box center [96, 282] width 101 height 16
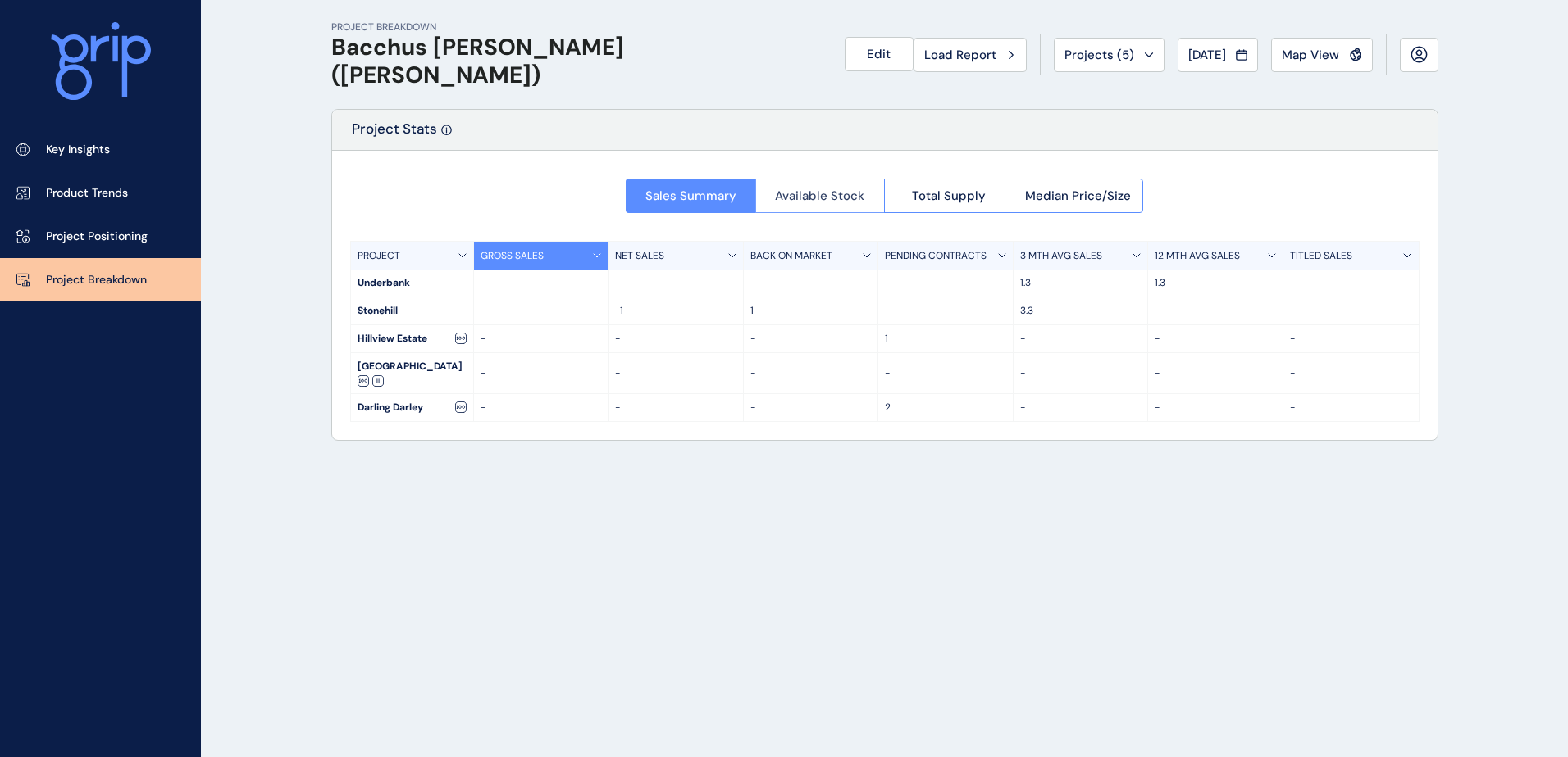
click at [830, 188] on span "Available Stock" at bounding box center [819, 196] width 89 height 16
